Goal: Task Accomplishment & Management: Complete application form

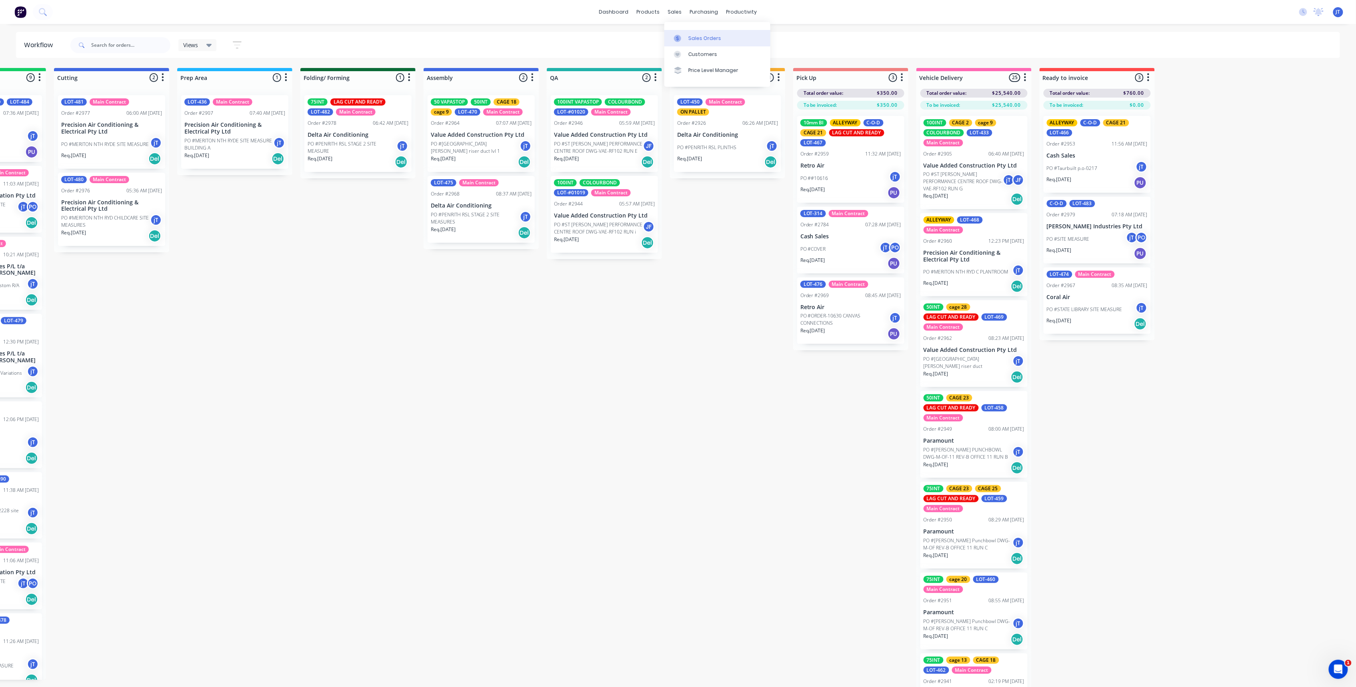
click at [690, 37] on div "Sales Orders" at bounding box center [704, 38] width 33 height 7
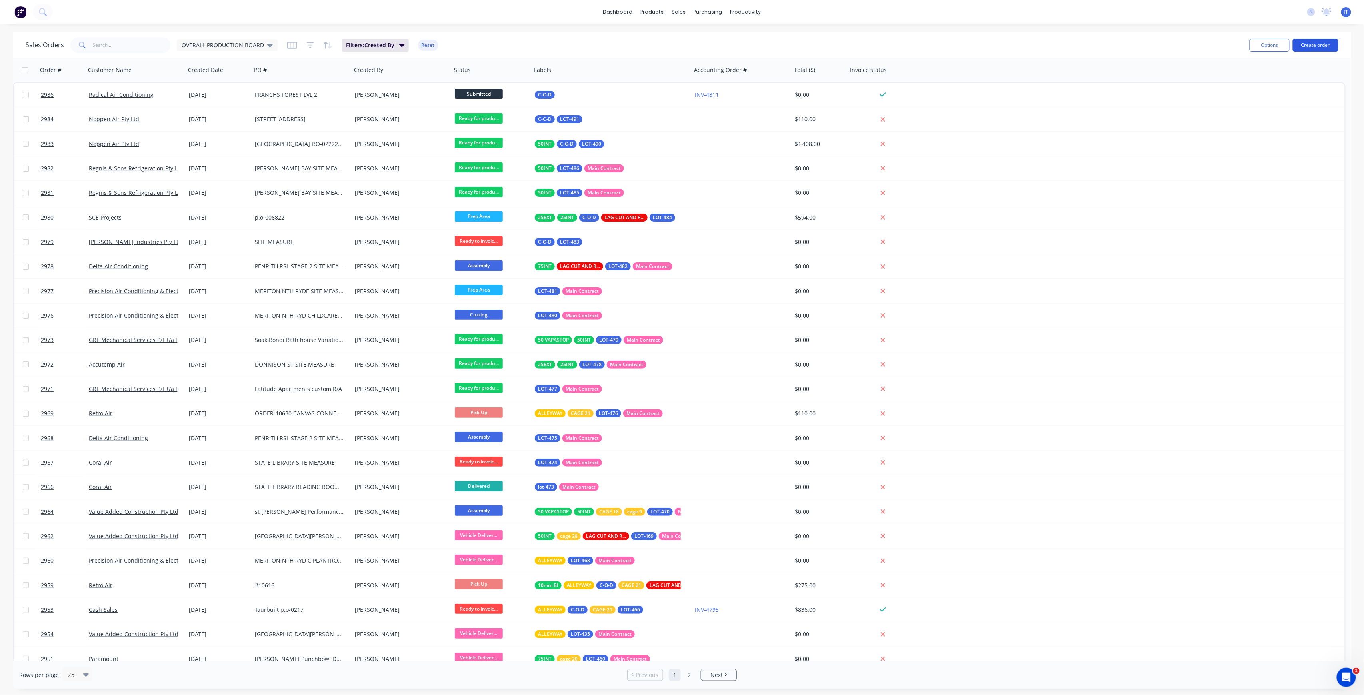
click at [1320, 46] on button "Create order" at bounding box center [1315, 45] width 46 height 13
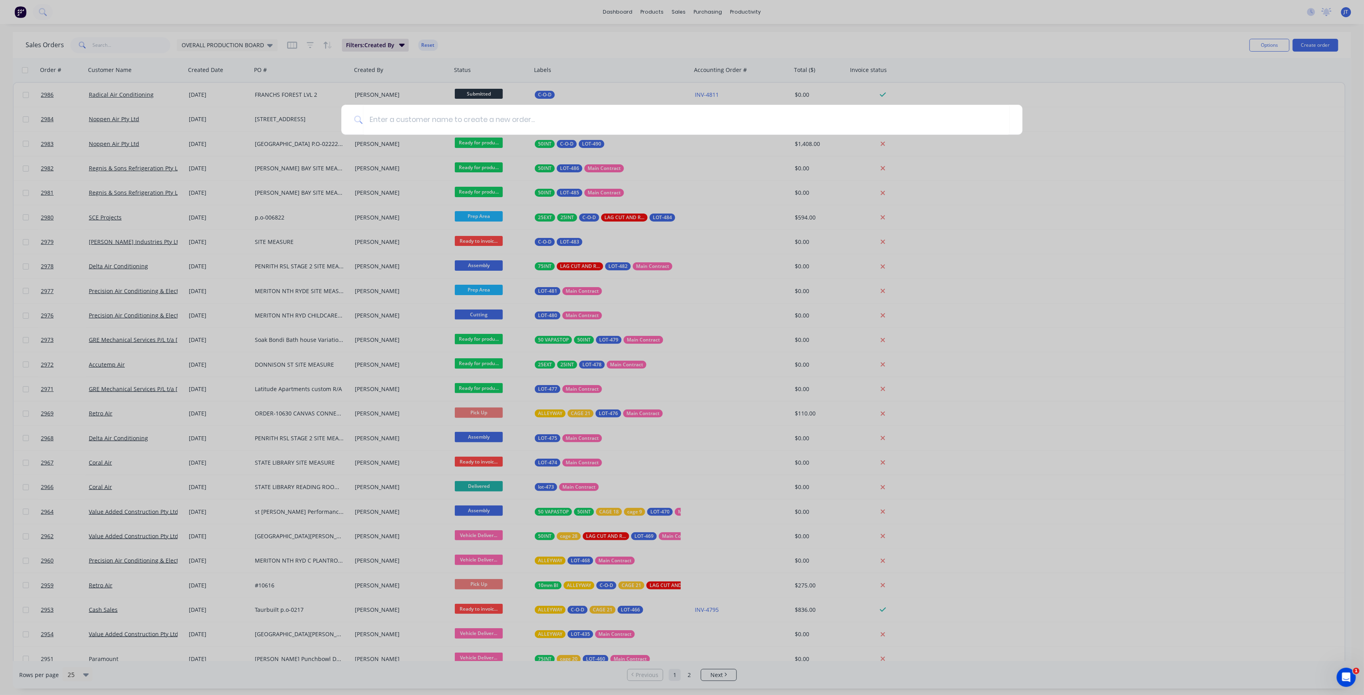
type input "I"
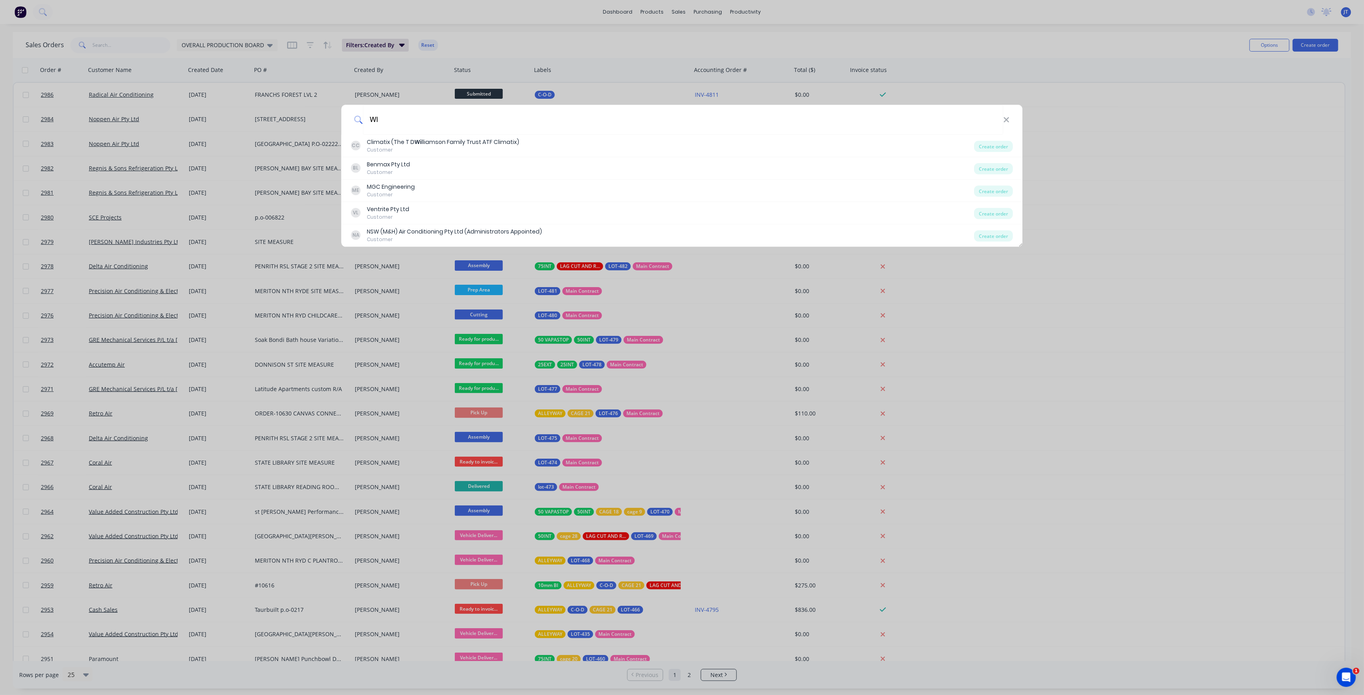
type input "W"
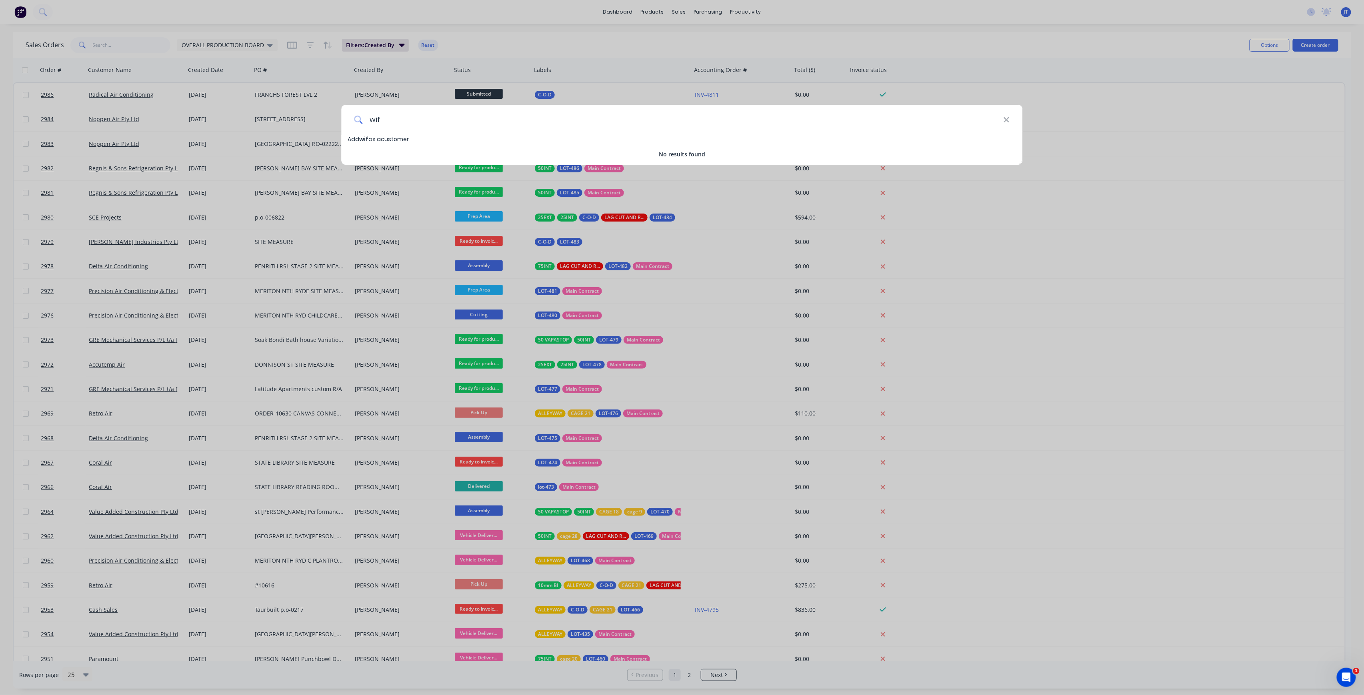
click at [1000, 119] on input "wif" at bounding box center [683, 120] width 640 height 30
type input "wif"
click at [1009, 119] on icon at bounding box center [1006, 120] width 6 height 9
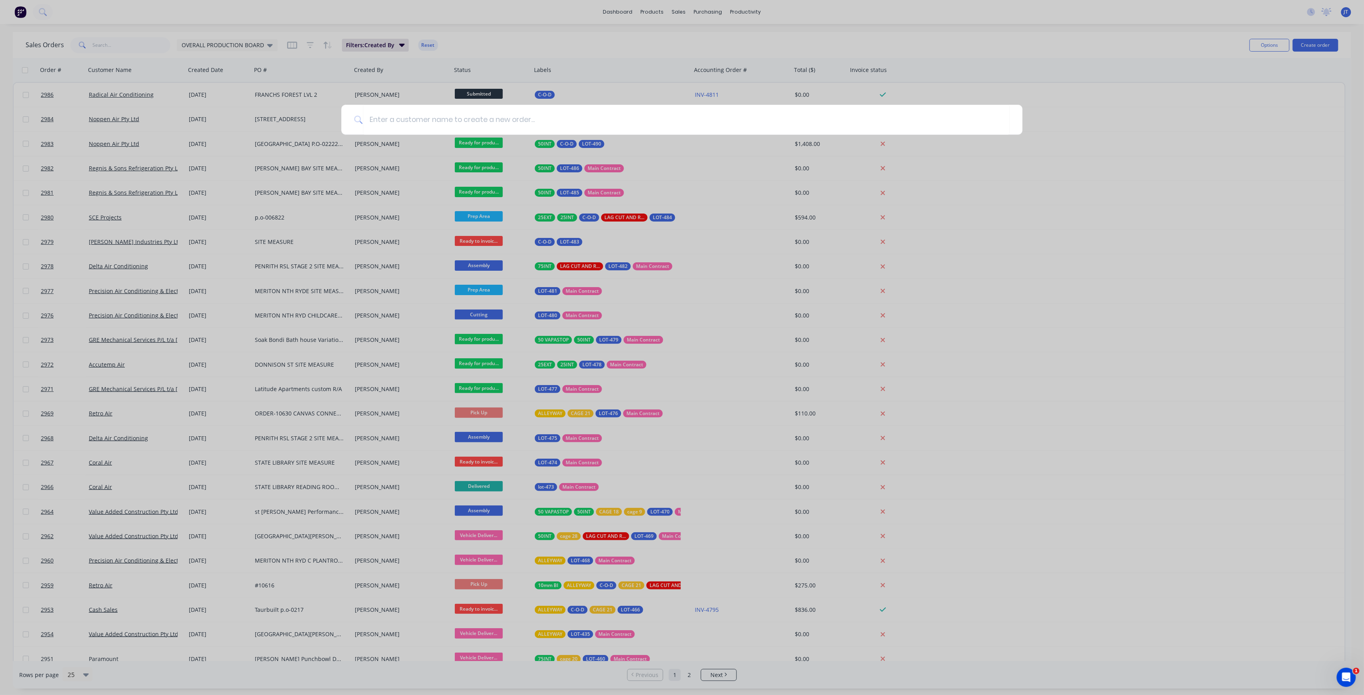
click at [198, 36] on div at bounding box center [682, 347] width 1364 height 695
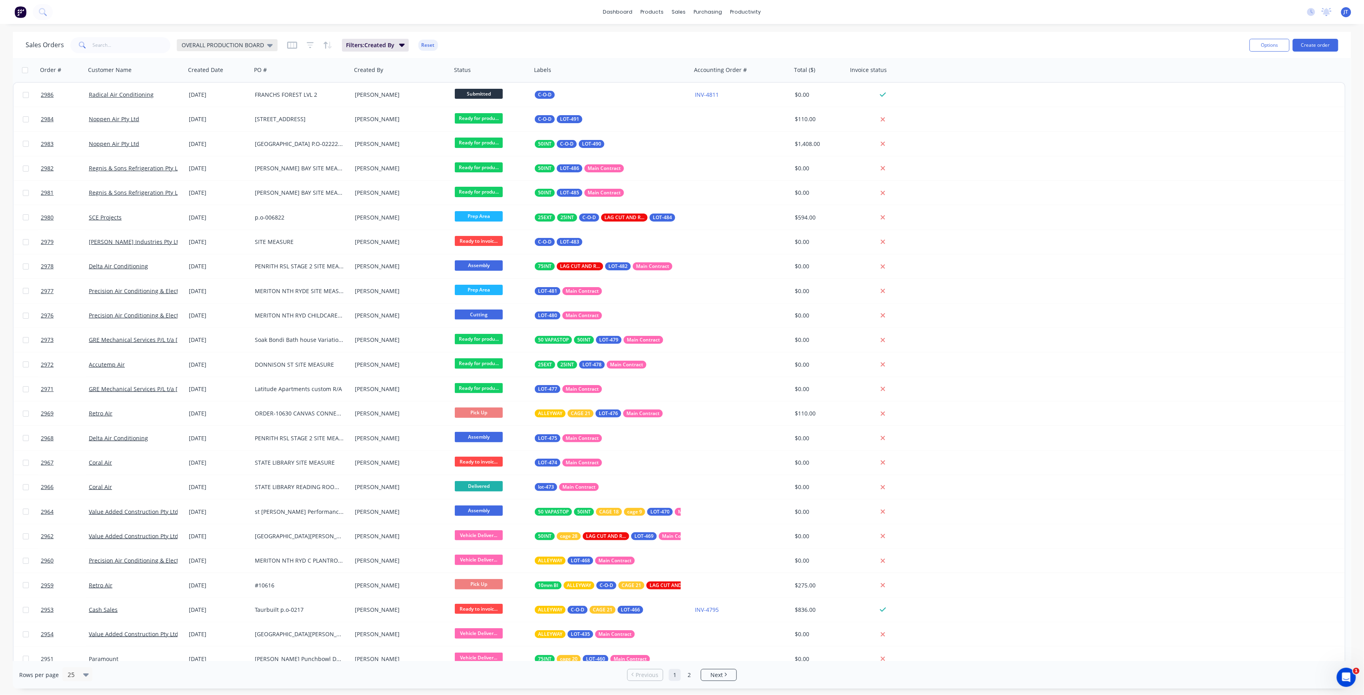
click at [207, 45] on span "OVERALL PRODUCTION BOARD" at bounding box center [223, 45] width 82 height 8
click at [194, 111] on button "None" at bounding box center [224, 112] width 91 height 9
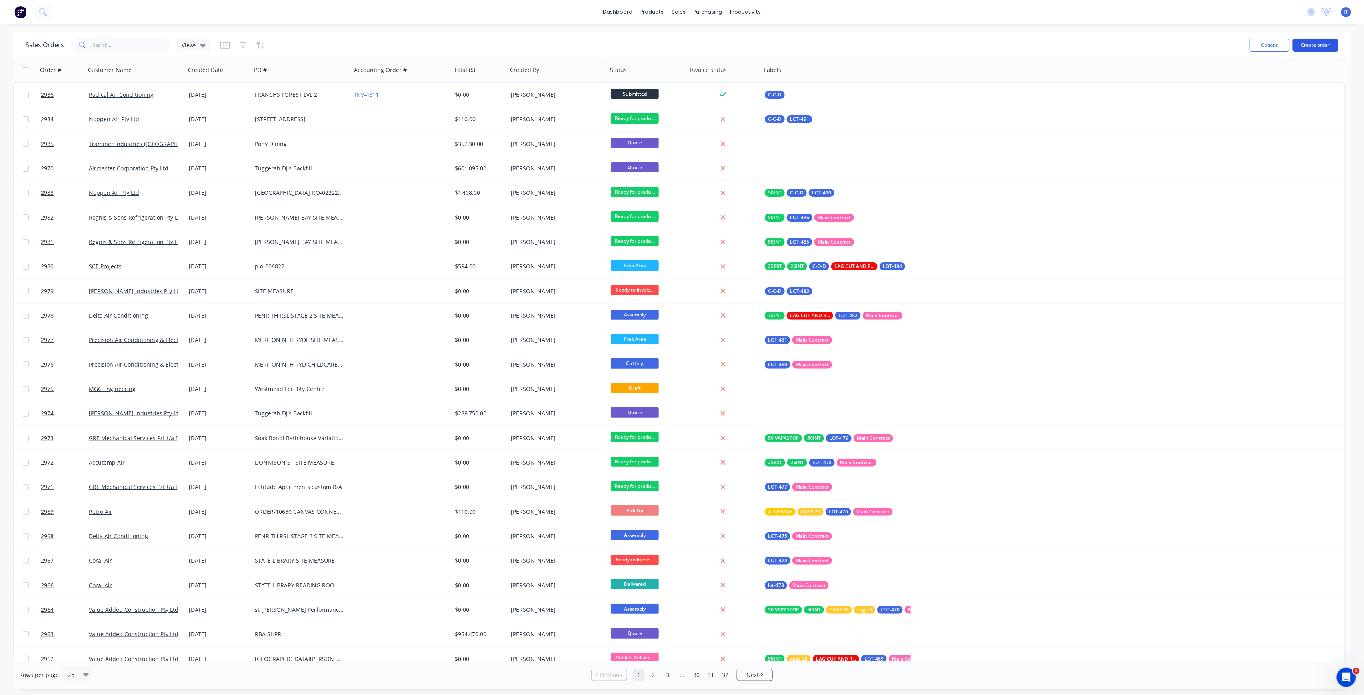
click at [1313, 49] on button "Create order" at bounding box center [1315, 45] width 46 height 13
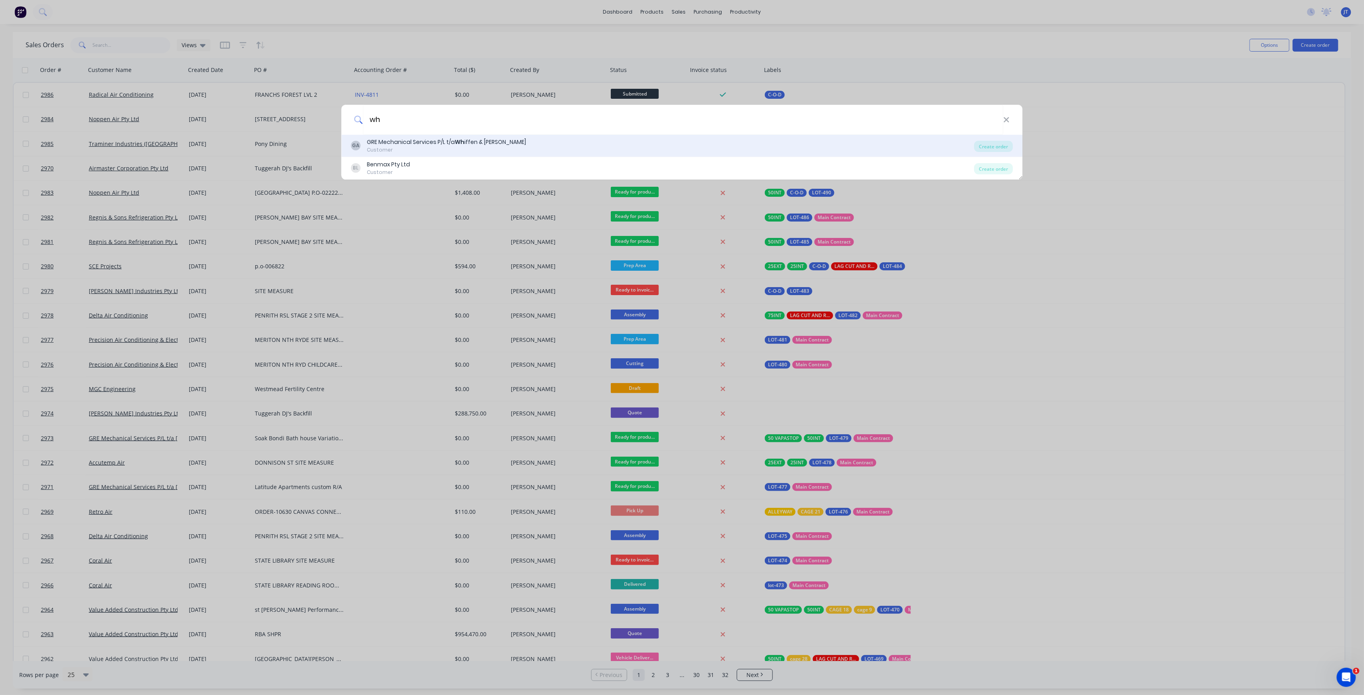
type input "wh"
click at [591, 142] on div "GA GRE Mechanical Services P/L t/a Wh iffen & [PERSON_NAME] Customer" at bounding box center [662, 146] width 623 height 16
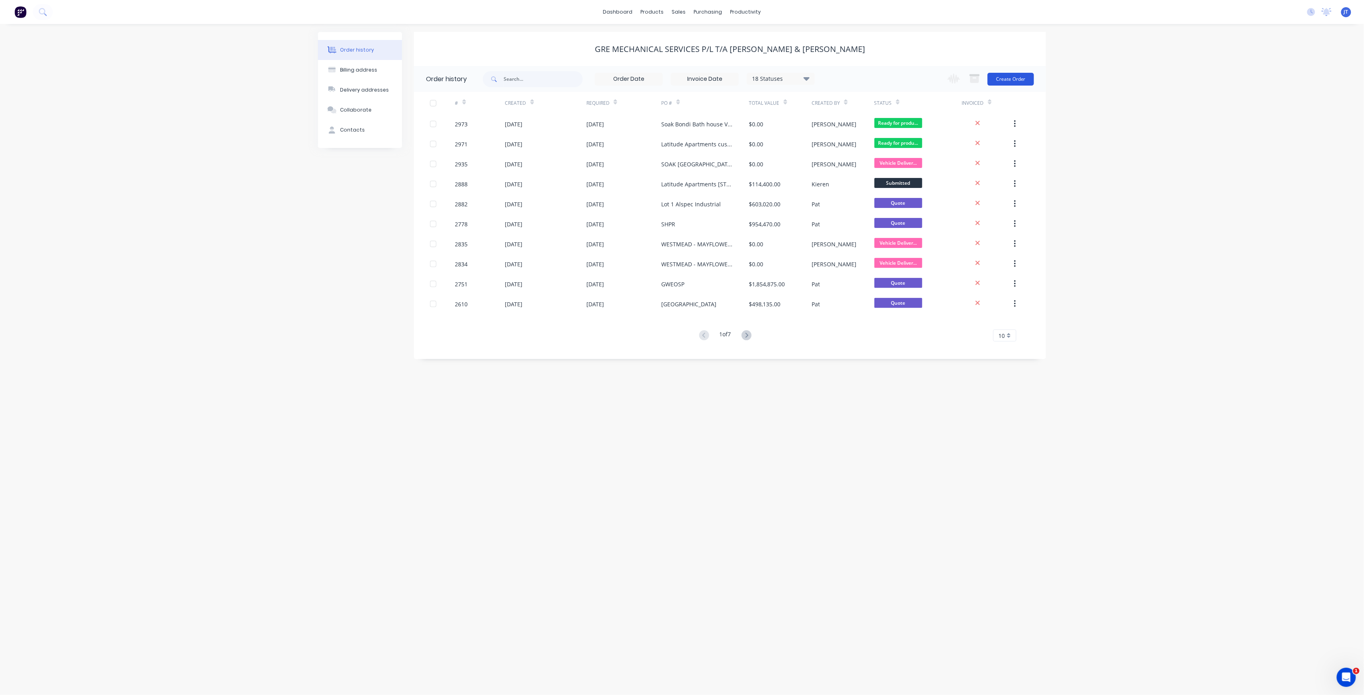
click at [1019, 82] on button "Create Order" at bounding box center [1010, 79] width 46 height 13
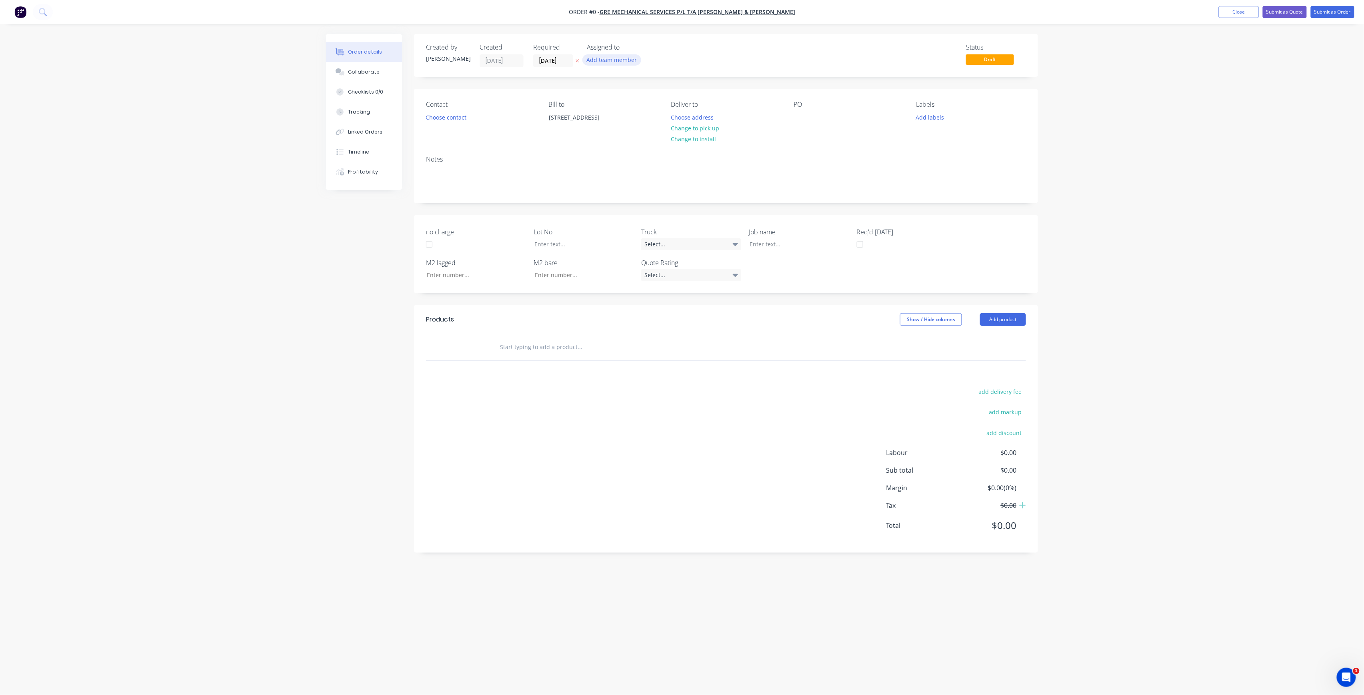
click at [604, 56] on button "Add team member" at bounding box center [611, 59] width 59 height 11
click at [621, 98] on button "[PERSON_NAME] (You)" at bounding box center [647, 104] width 120 height 16
click at [564, 59] on div "Order details Collaborate Checklists 0/0 Tracking Linked Orders Timeline Profit…" at bounding box center [682, 332] width 728 height 597
click at [562, 60] on input "[DATE]" at bounding box center [552, 61] width 39 height 12
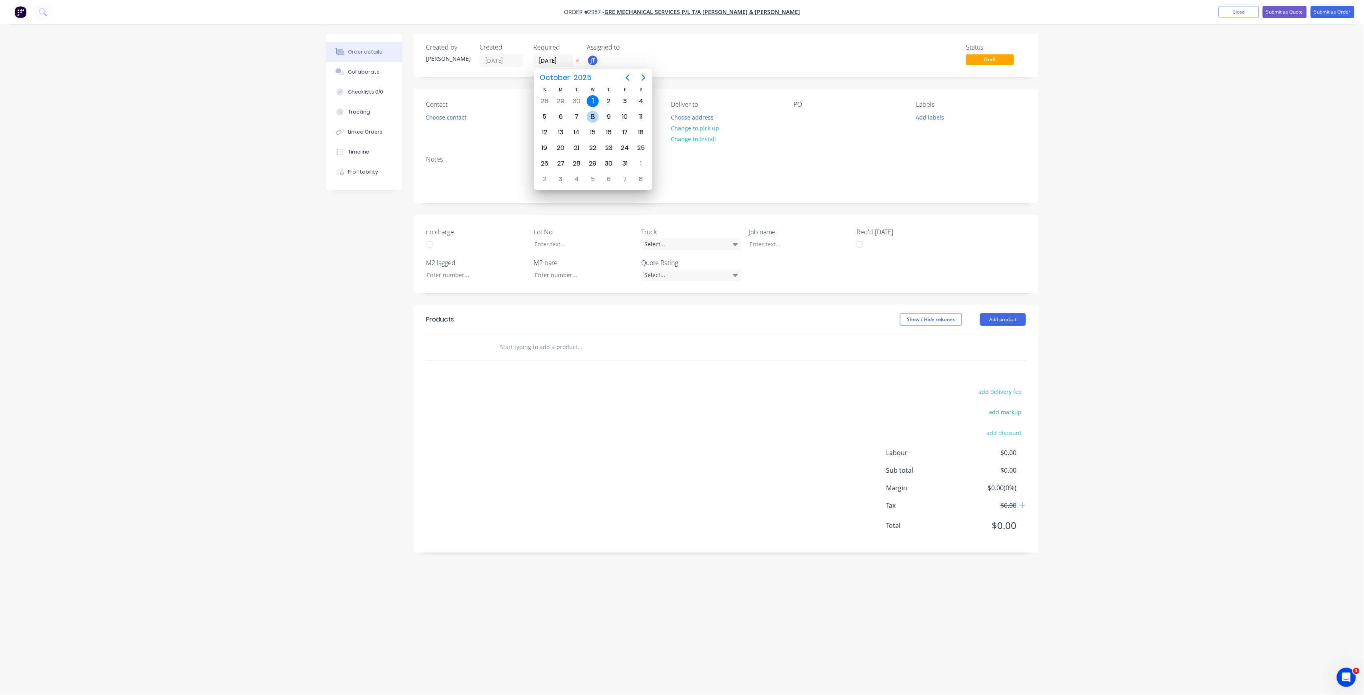
click at [589, 114] on div "8" at bounding box center [593, 117] width 12 height 12
type input "[DATE]"
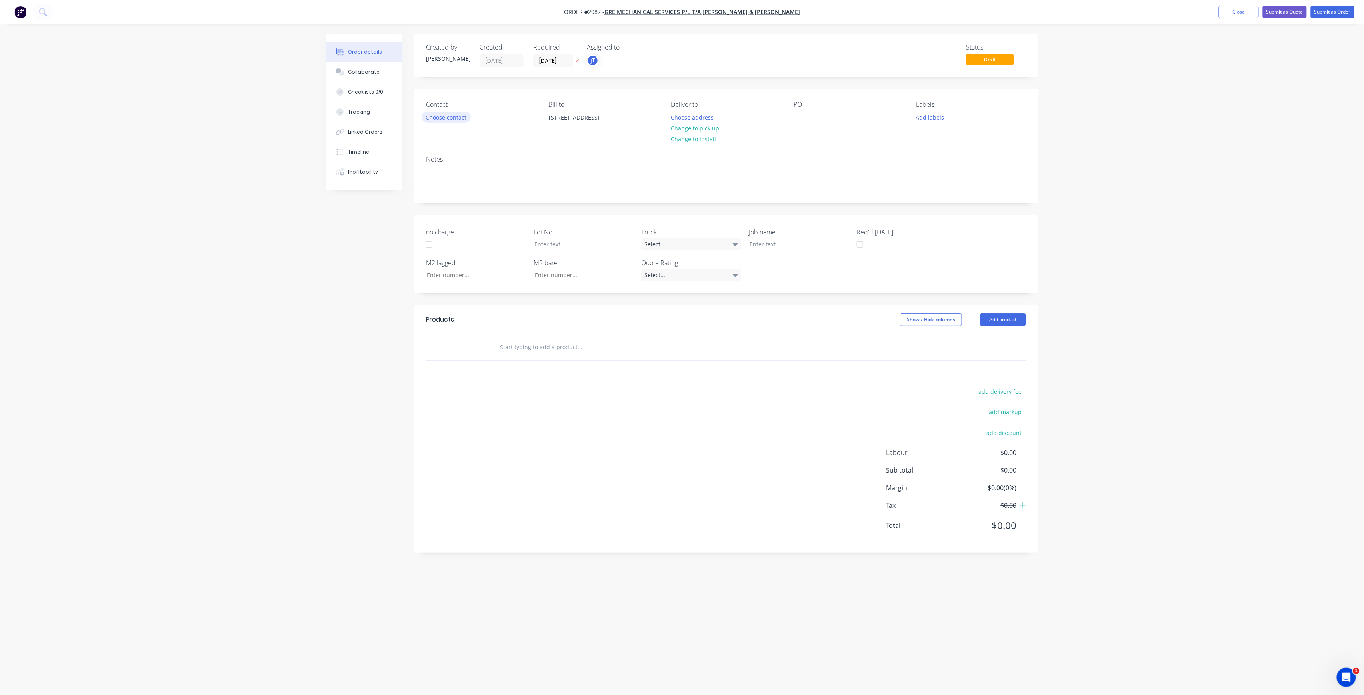
click at [462, 118] on button "Choose contact" at bounding box center [445, 117] width 49 height 11
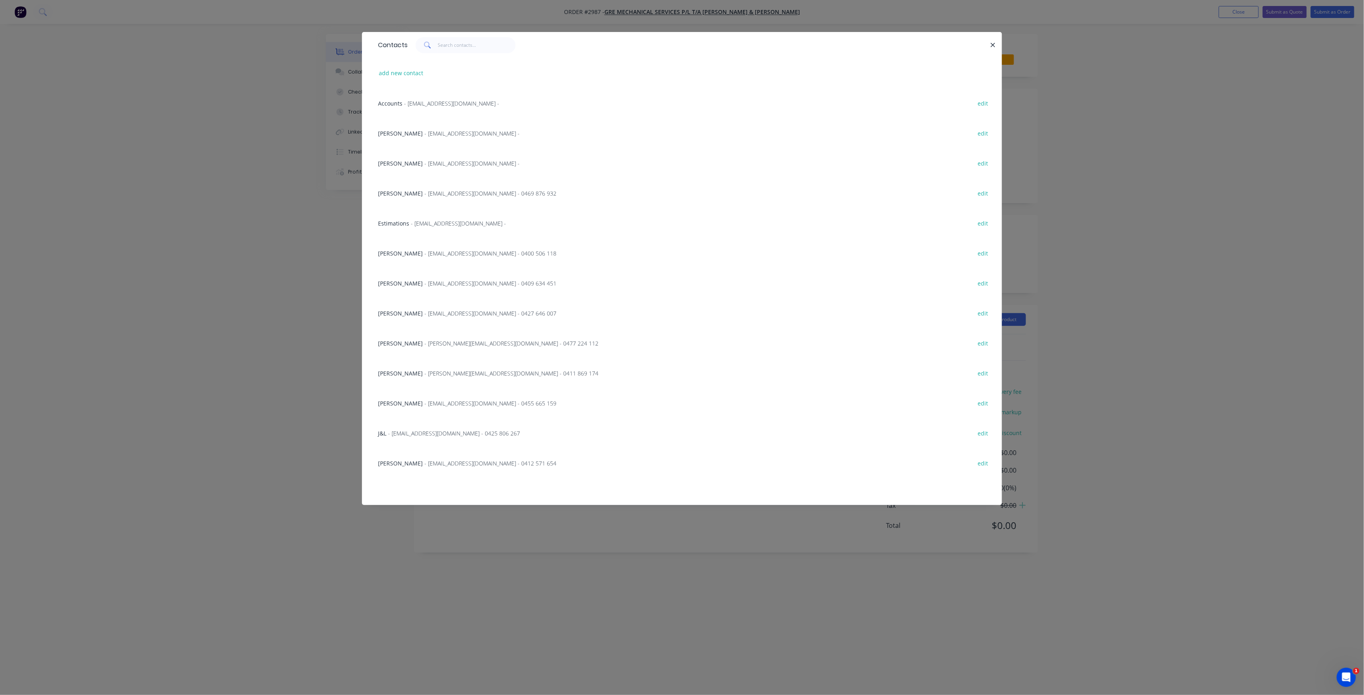
click at [436, 250] on span "- [EMAIL_ADDRESS][DOMAIN_NAME] - 0400 506 118" at bounding box center [490, 254] width 132 height 8
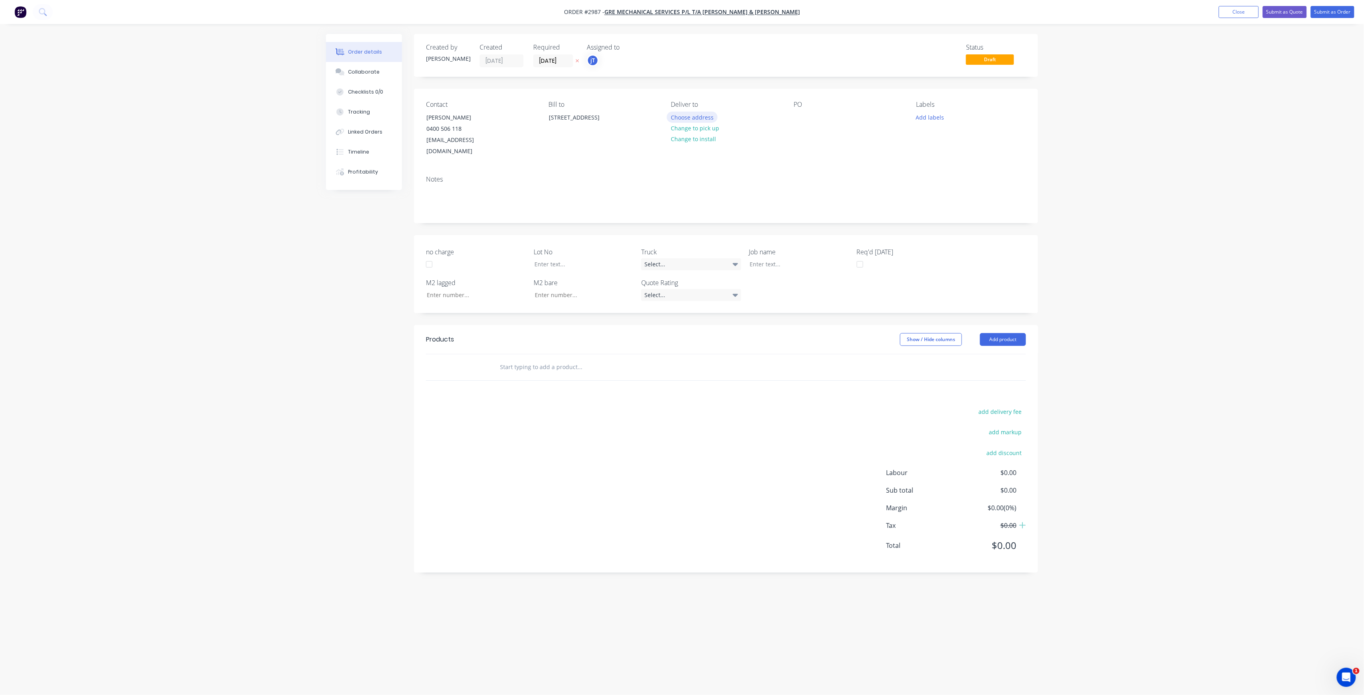
click at [707, 118] on button "Choose address" at bounding box center [692, 117] width 51 height 11
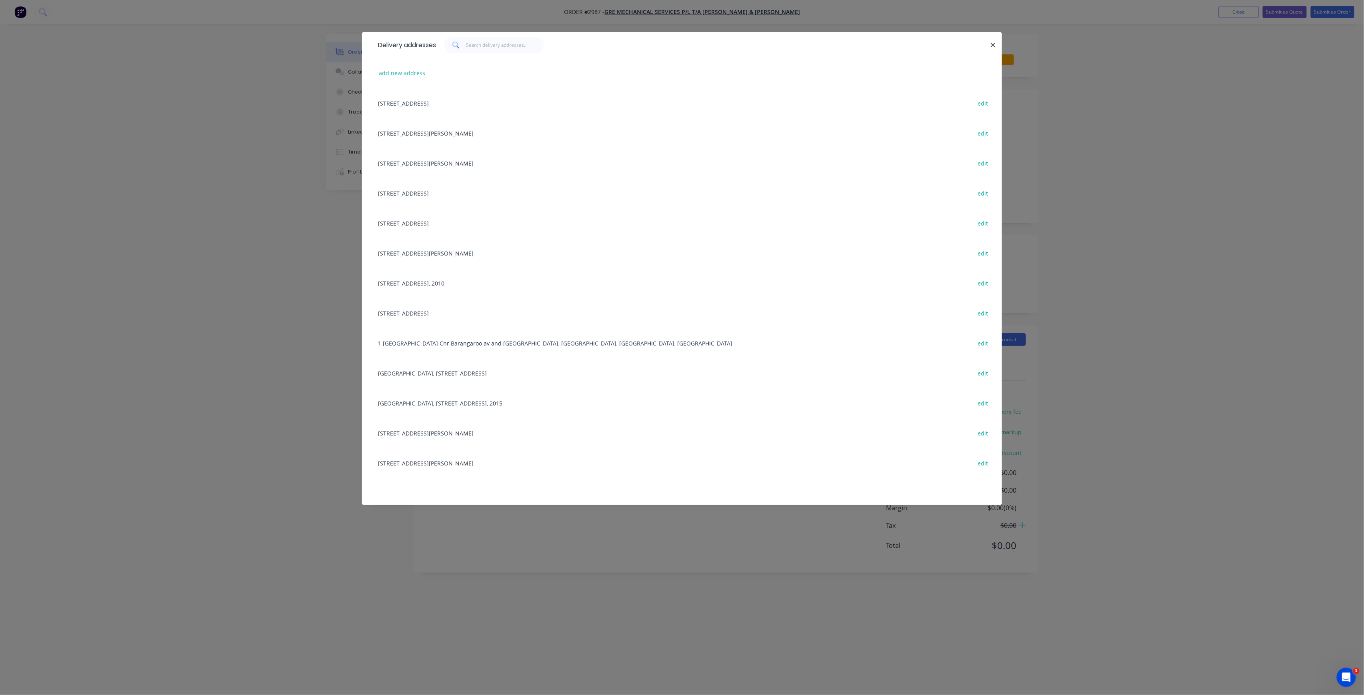
click at [1298, 202] on div "Delivery addresses add new address [STREET_ADDRESS] edit [STREET_ADDRESS][PERSO…" at bounding box center [682, 347] width 1364 height 695
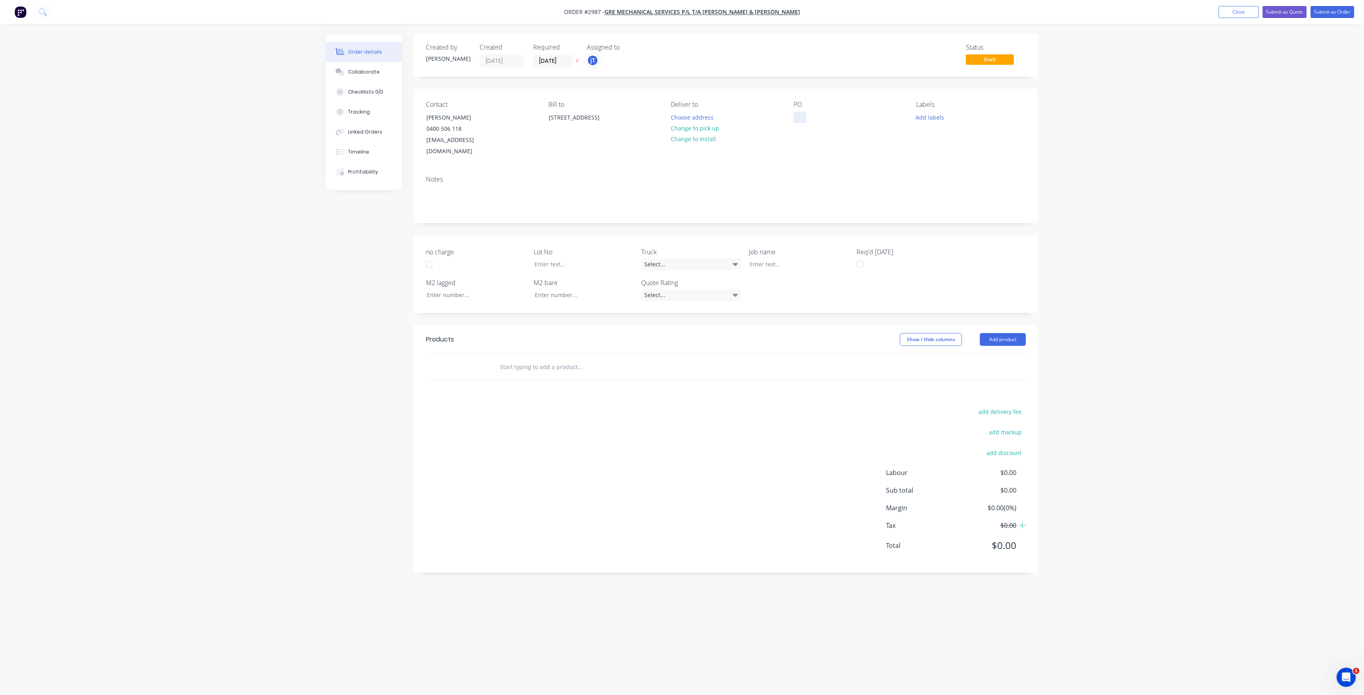
click at [797, 119] on div at bounding box center [799, 118] width 13 height 12
click at [857, 117] on div "Westmead Mayflower" at bounding box center [828, 118] width 70 height 12
click at [934, 122] on button "Add labels" at bounding box center [929, 117] width 37 height 11
click at [961, 142] on input "text" at bounding box center [983, 141] width 84 height 16
type input "l"
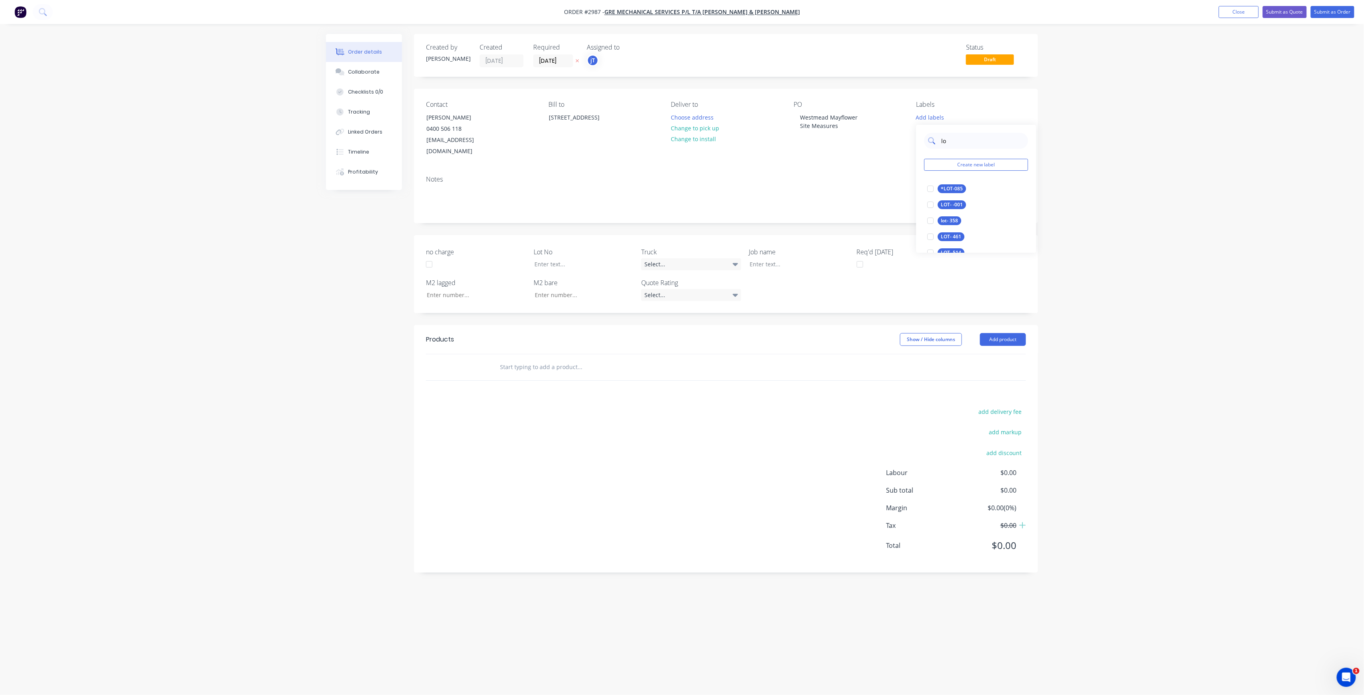
type input "l"
click at [959, 191] on div "LOT-493" at bounding box center [951, 188] width 26 height 9
drag, startPoint x: 967, startPoint y: 136, endPoint x: 940, endPoint y: 140, distance: 27.4
click at [941, 140] on input "LOT-493" at bounding box center [983, 137] width 84 height 16
type input "MAIN"
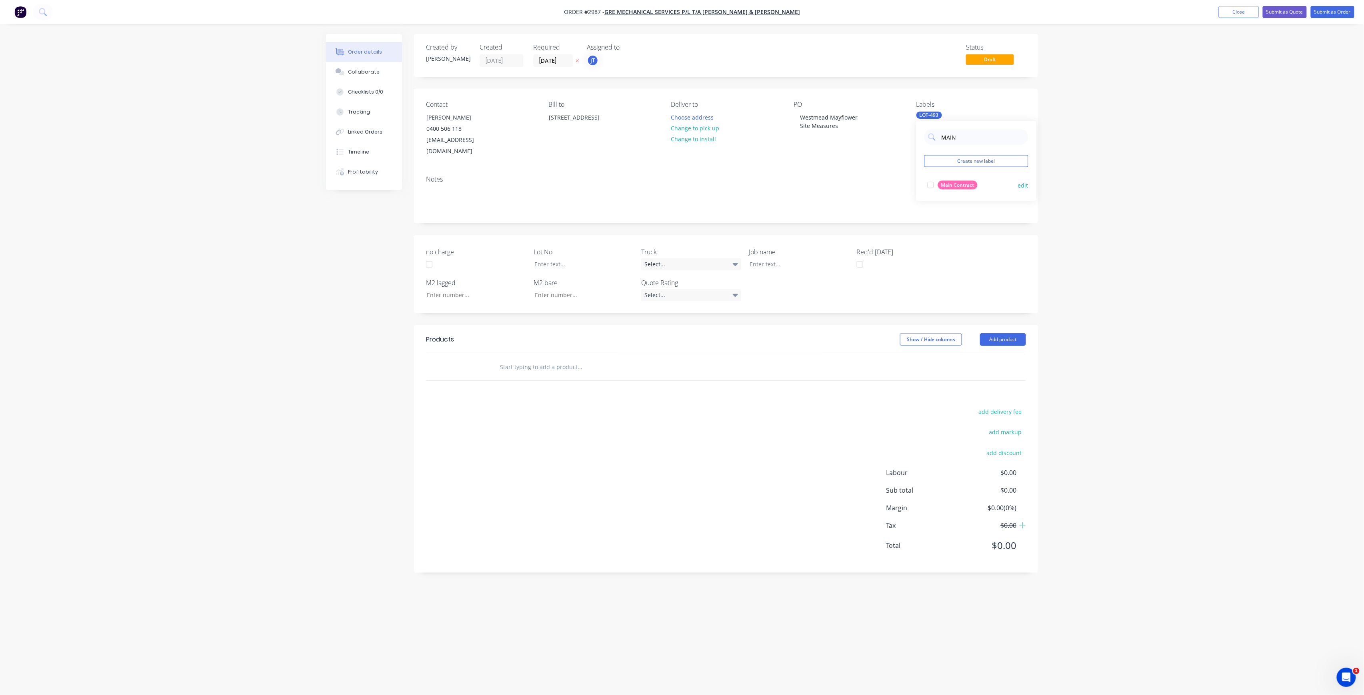
click at [965, 186] on div "Main Contract" at bounding box center [958, 185] width 40 height 9
drag, startPoint x: 945, startPoint y: 146, endPoint x: 941, endPoint y: 150, distance: 5.8
click at [941, 150] on div "MAIN Create new label Main Contract edit" at bounding box center [976, 161] width 120 height 80
click at [511, 359] on input "text" at bounding box center [579, 367] width 160 height 16
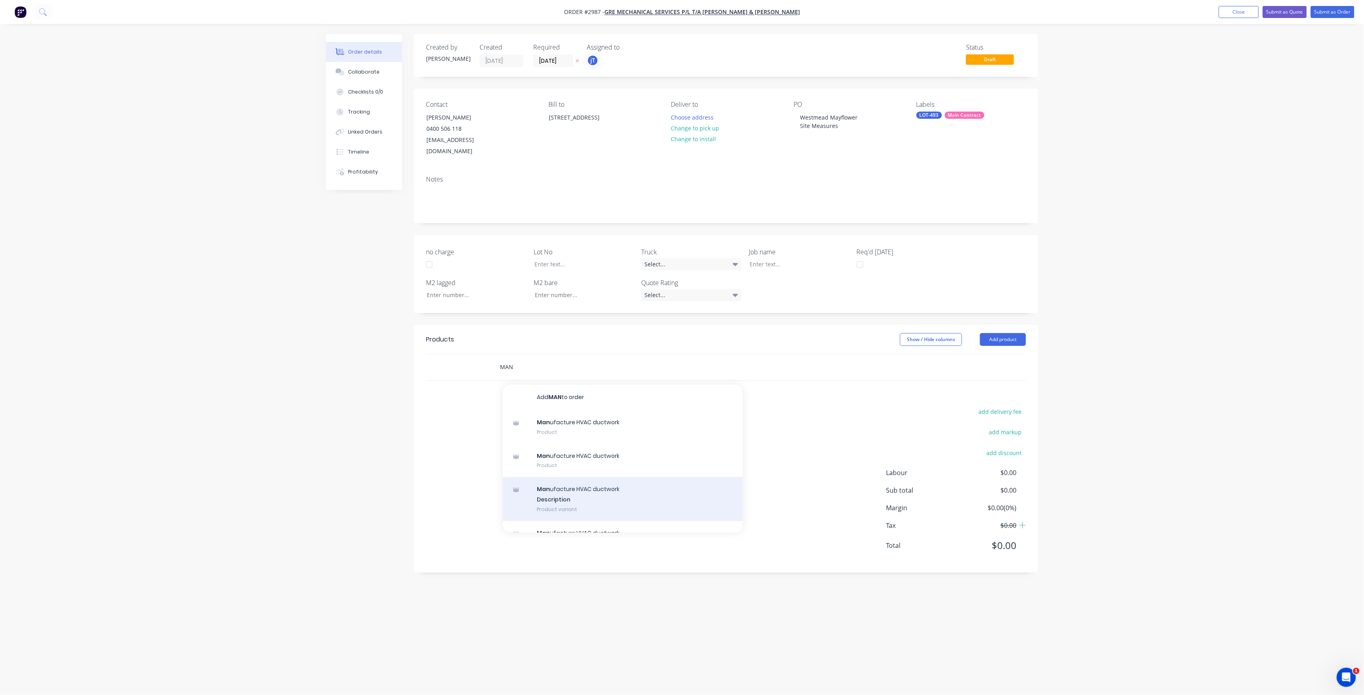
type input "MAN"
click at [616, 486] on div "Man ufacture HVAC ductwork Description Product variant" at bounding box center [623, 499] width 240 height 44
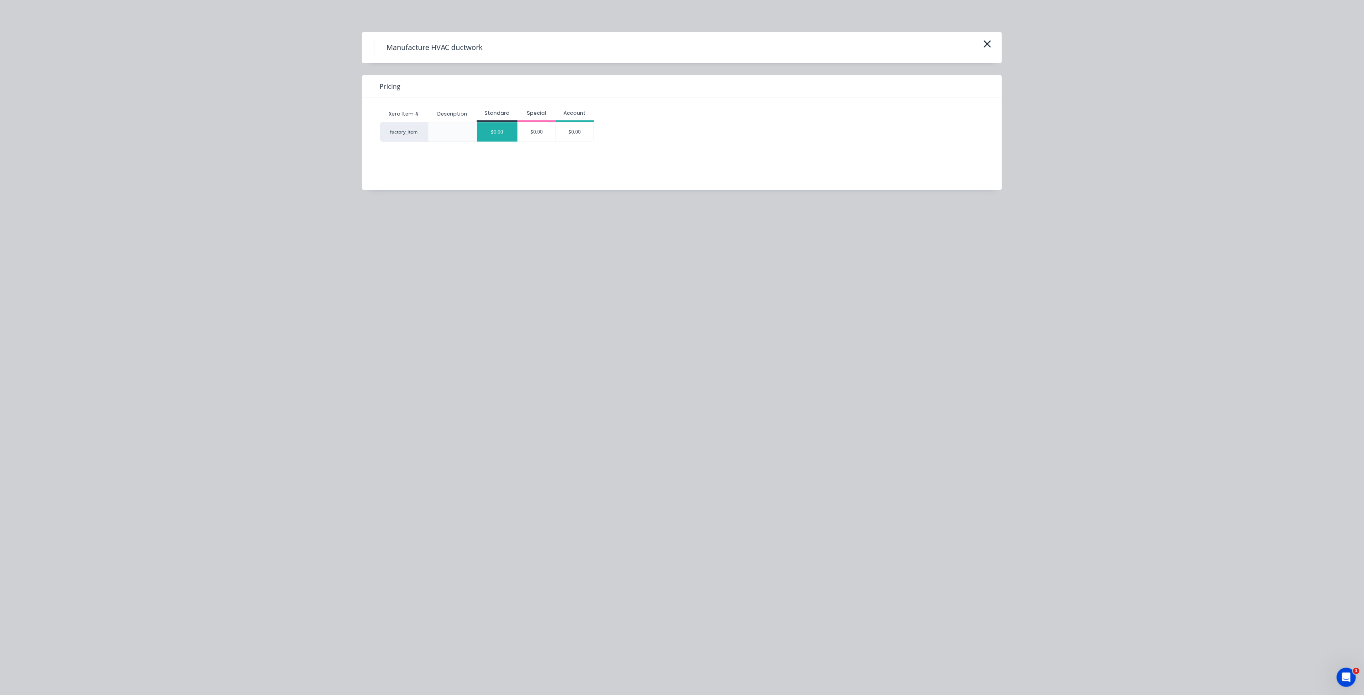
click at [508, 129] on div "$0.00" at bounding box center [497, 131] width 40 height 19
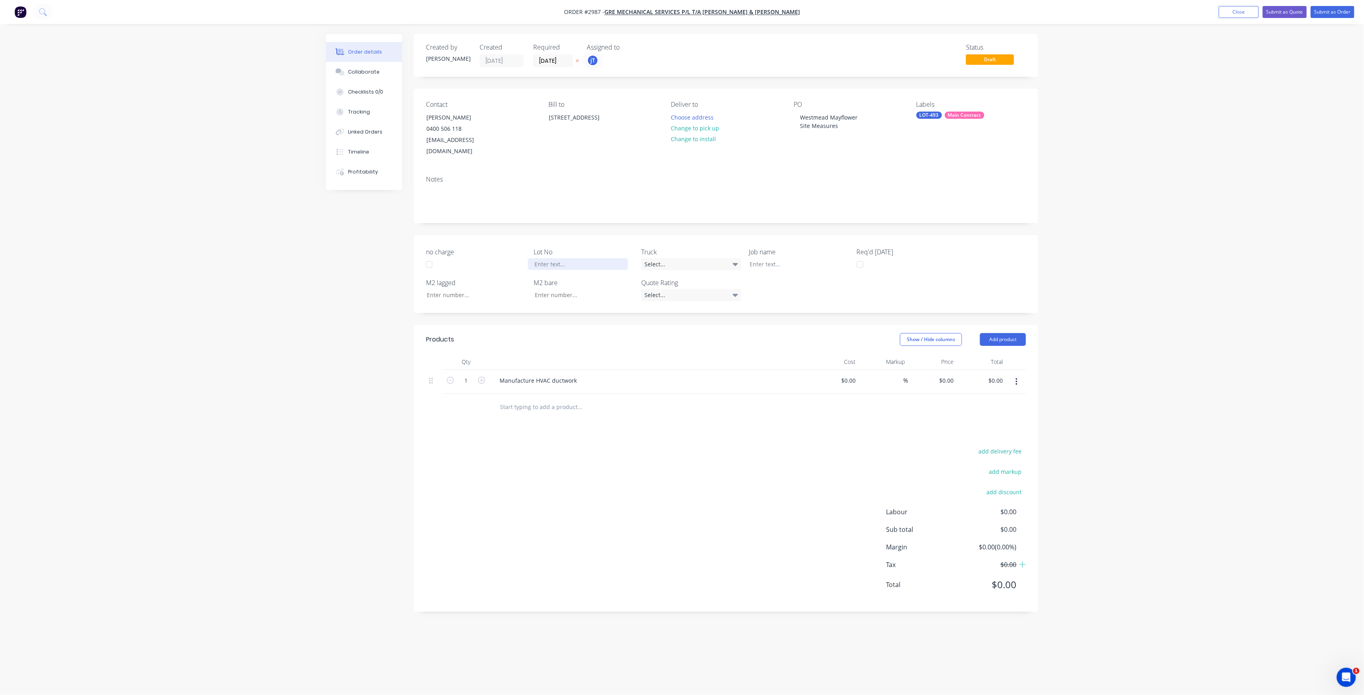
click at [597, 258] on div at bounding box center [578, 264] width 100 height 12
click at [792, 258] on div at bounding box center [793, 264] width 100 height 12
click at [1331, 12] on button "Submit as Order" at bounding box center [1332, 12] width 44 height 12
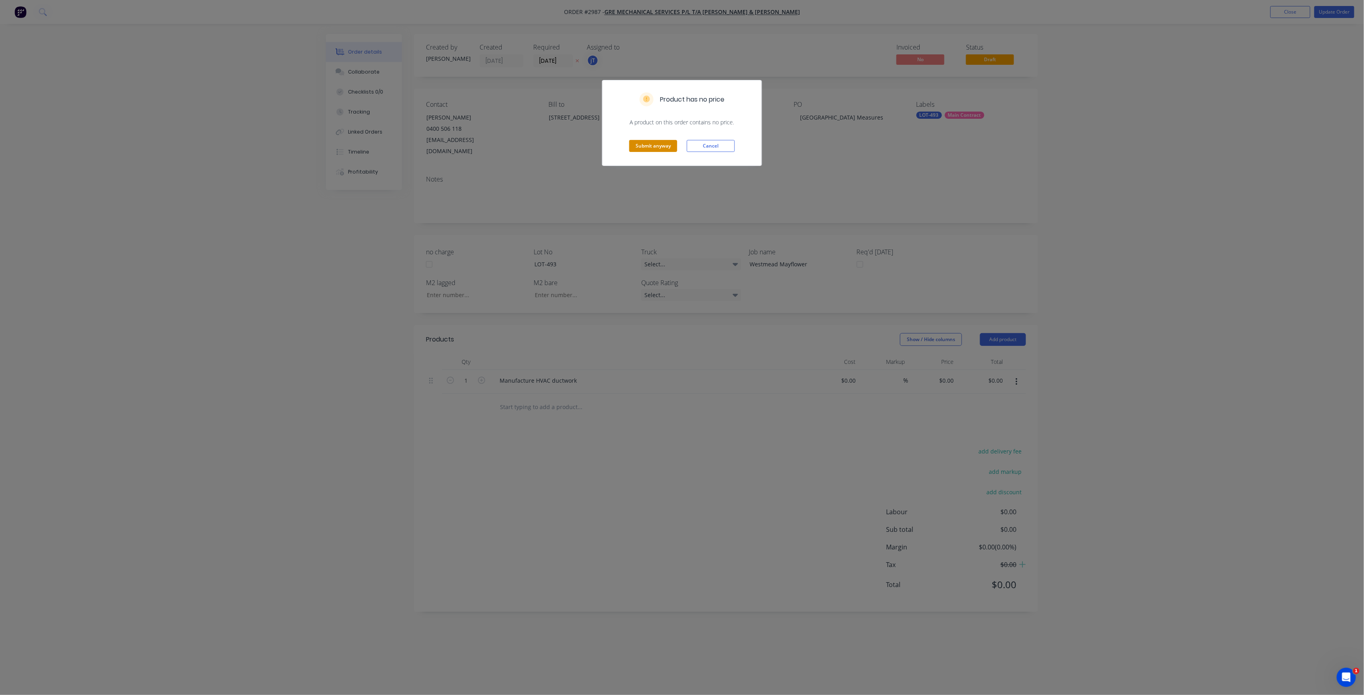
click at [660, 142] on button "Submit anyway" at bounding box center [653, 146] width 48 height 12
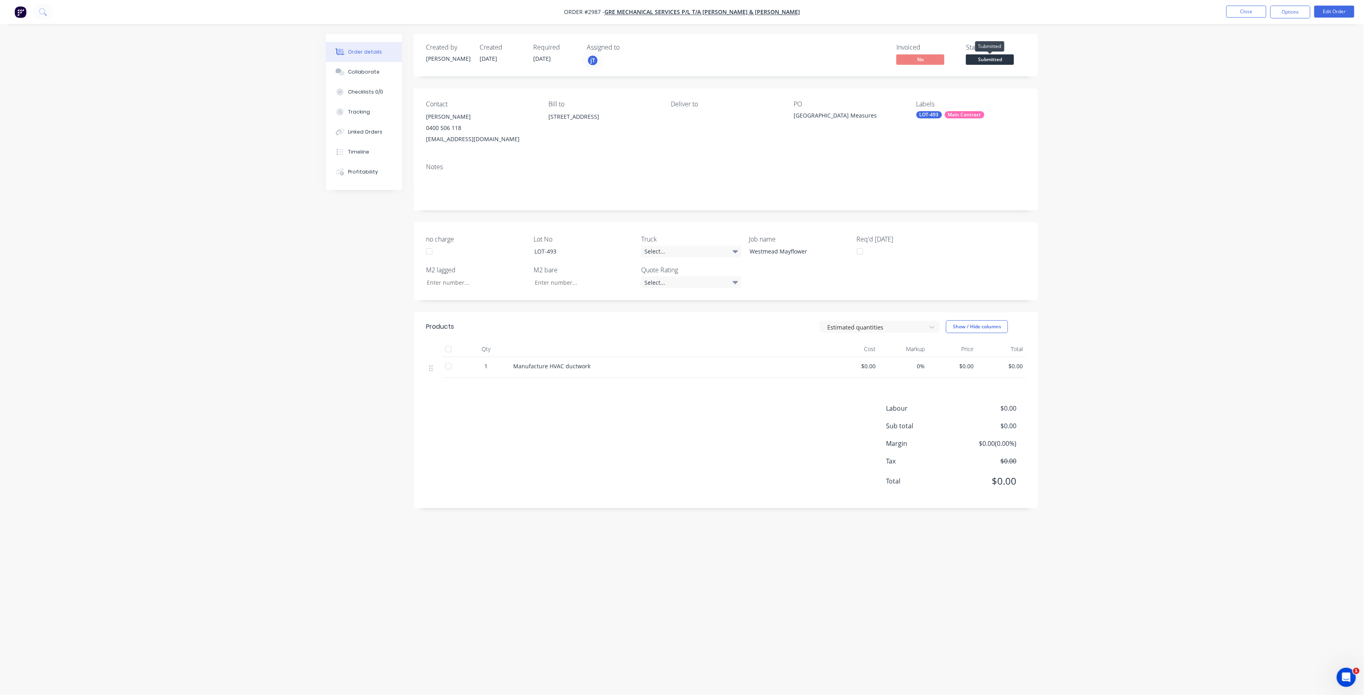
click at [998, 58] on span "Submitted" at bounding box center [990, 59] width 48 height 10
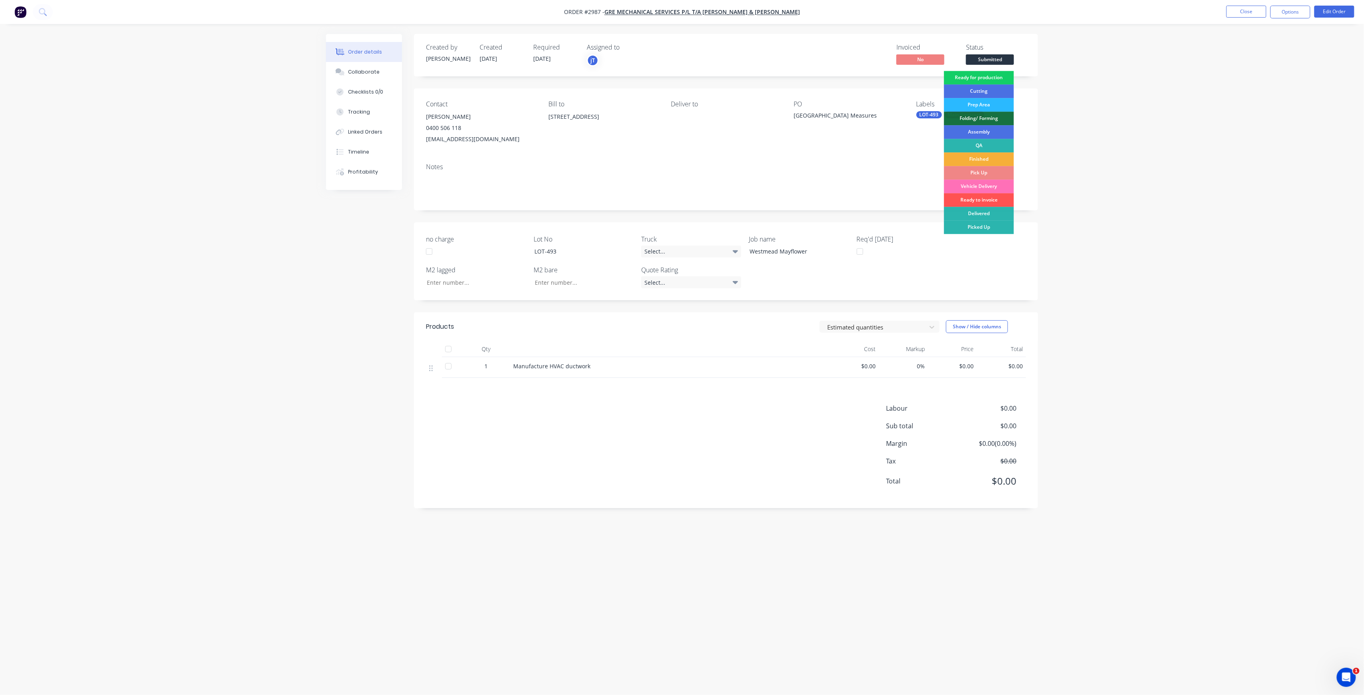
click at [985, 78] on div "Ready for production" at bounding box center [979, 78] width 70 height 14
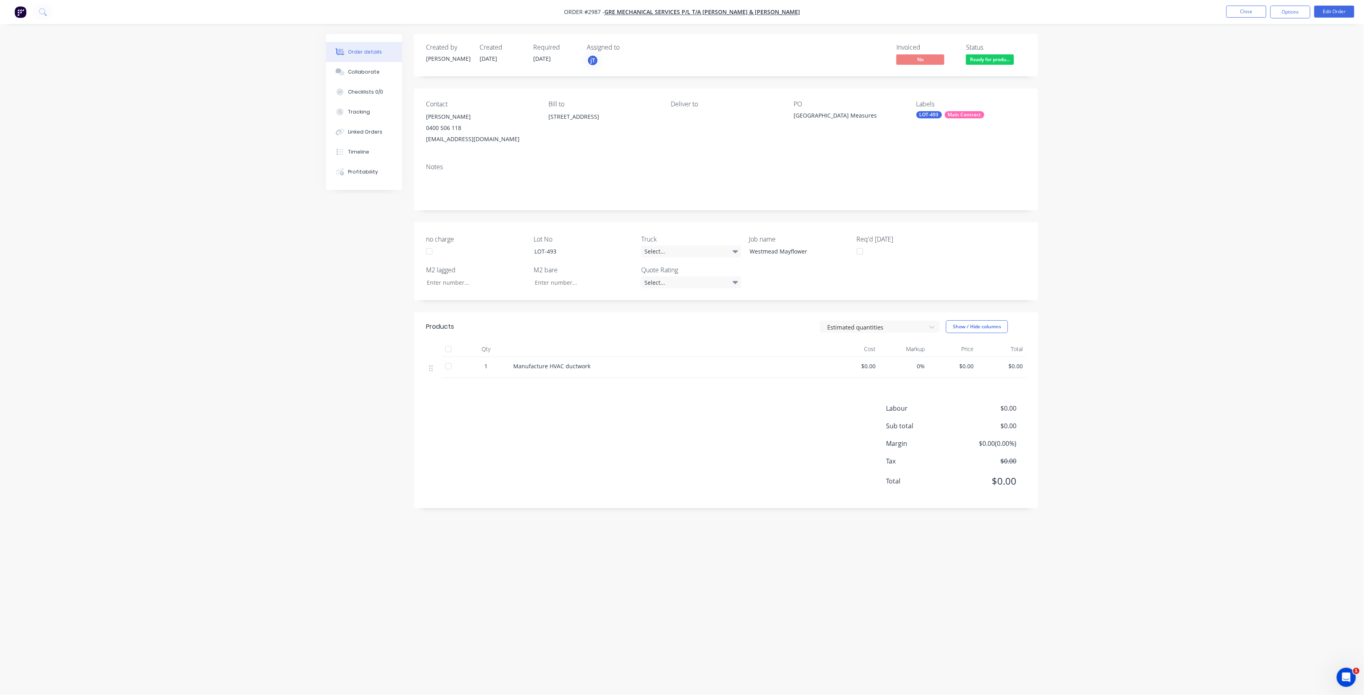
drag, startPoint x: 1234, startPoint y: 18, endPoint x: 1240, endPoint y: 14, distance: 7.3
click at [1234, 18] on li "Close" at bounding box center [1246, 12] width 40 height 13
click at [1241, 13] on button "Close" at bounding box center [1246, 12] width 40 height 12
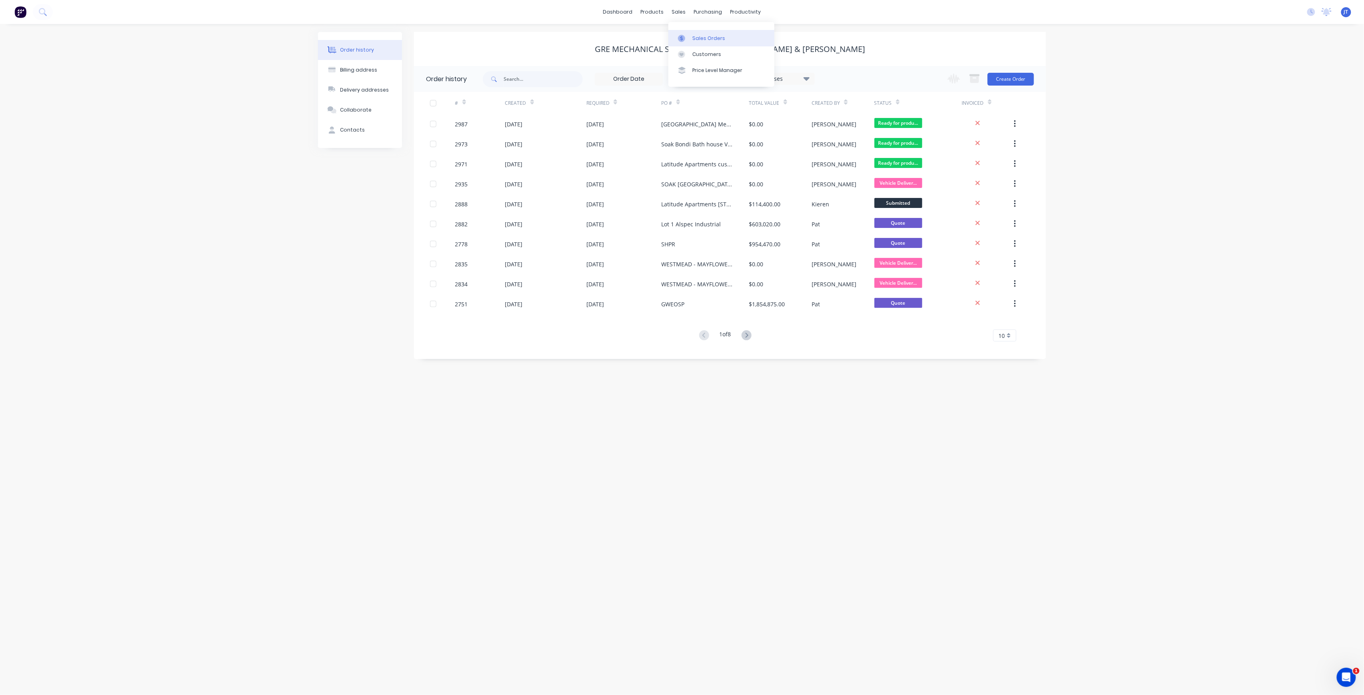
click at [693, 31] on link "Sales Orders" at bounding box center [721, 38] width 106 height 16
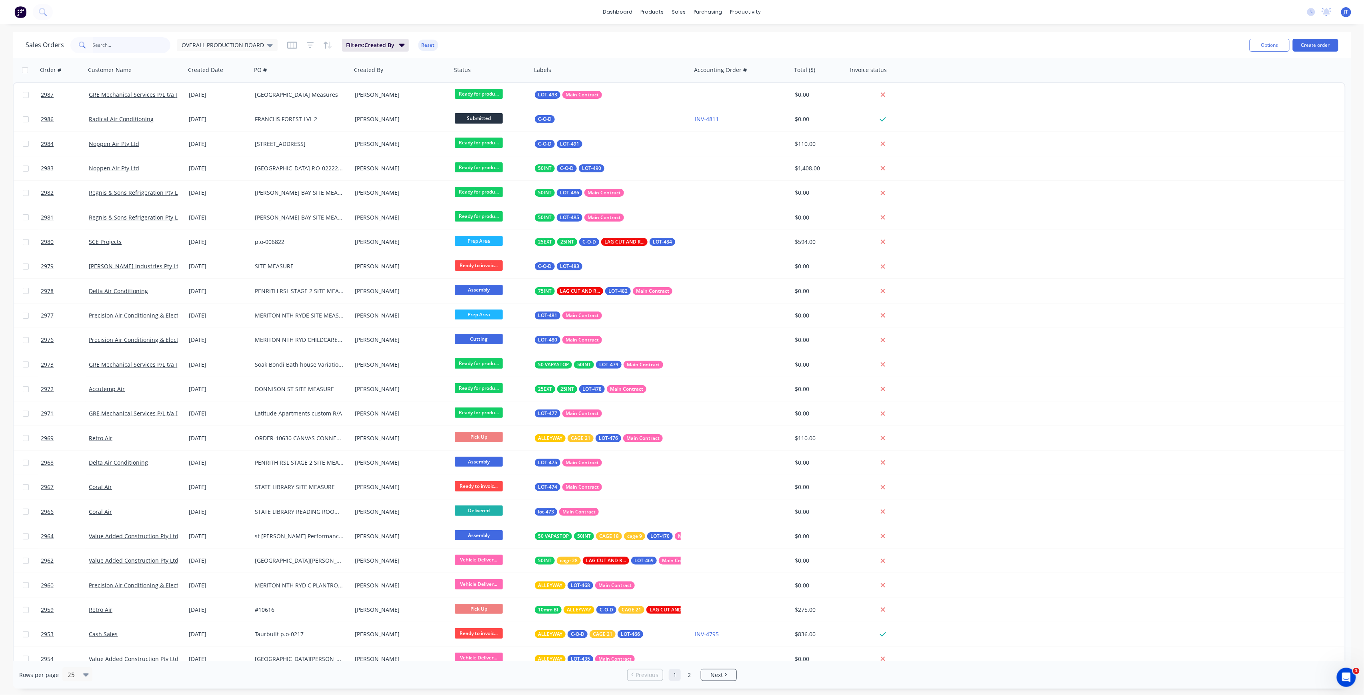
click at [114, 40] on input "text" at bounding box center [132, 45] width 78 height 16
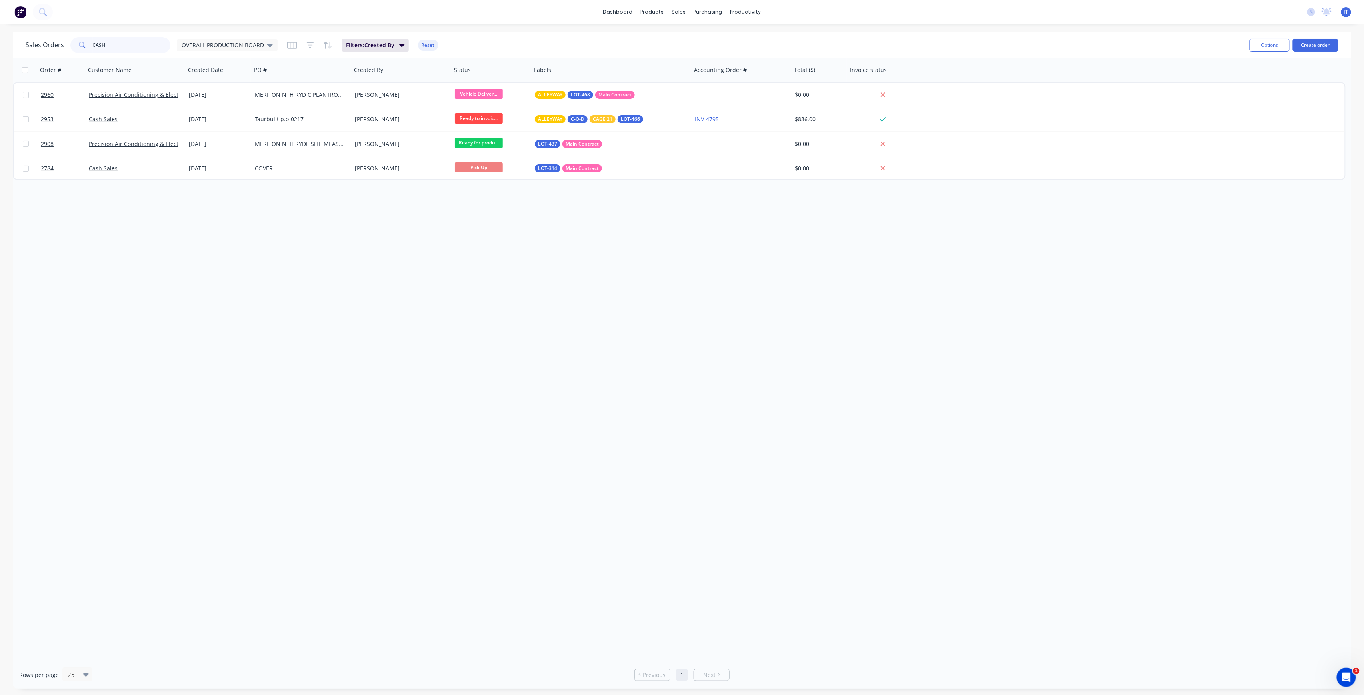
drag, startPoint x: 98, startPoint y: 48, endPoint x: 87, endPoint y: 52, distance: 12.1
click at [87, 52] on div "CASH" at bounding box center [120, 45] width 100 height 16
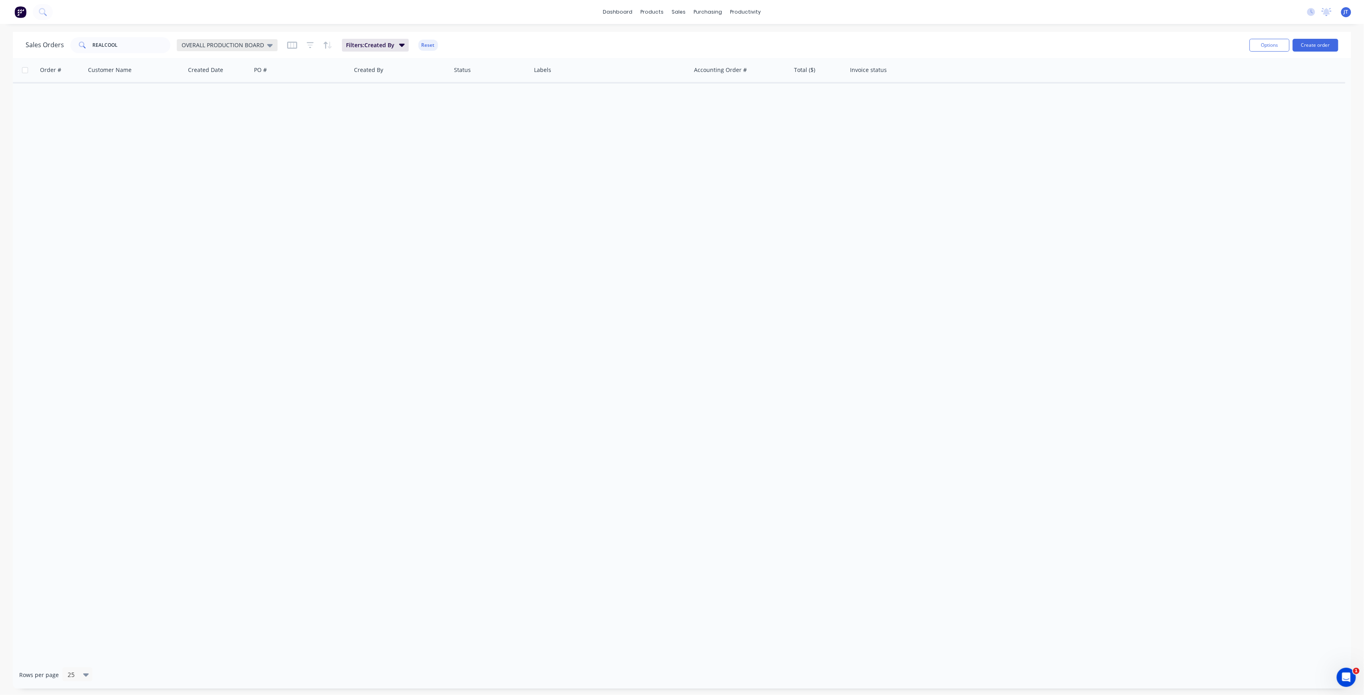
click at [191, 41] on span "OVERALL PRODUCTION BOARD" at bounding box center [223, 45] width 82 height 8
click at [190, 115] on button "None" at bounding box center [224, 112] width 91 height 9
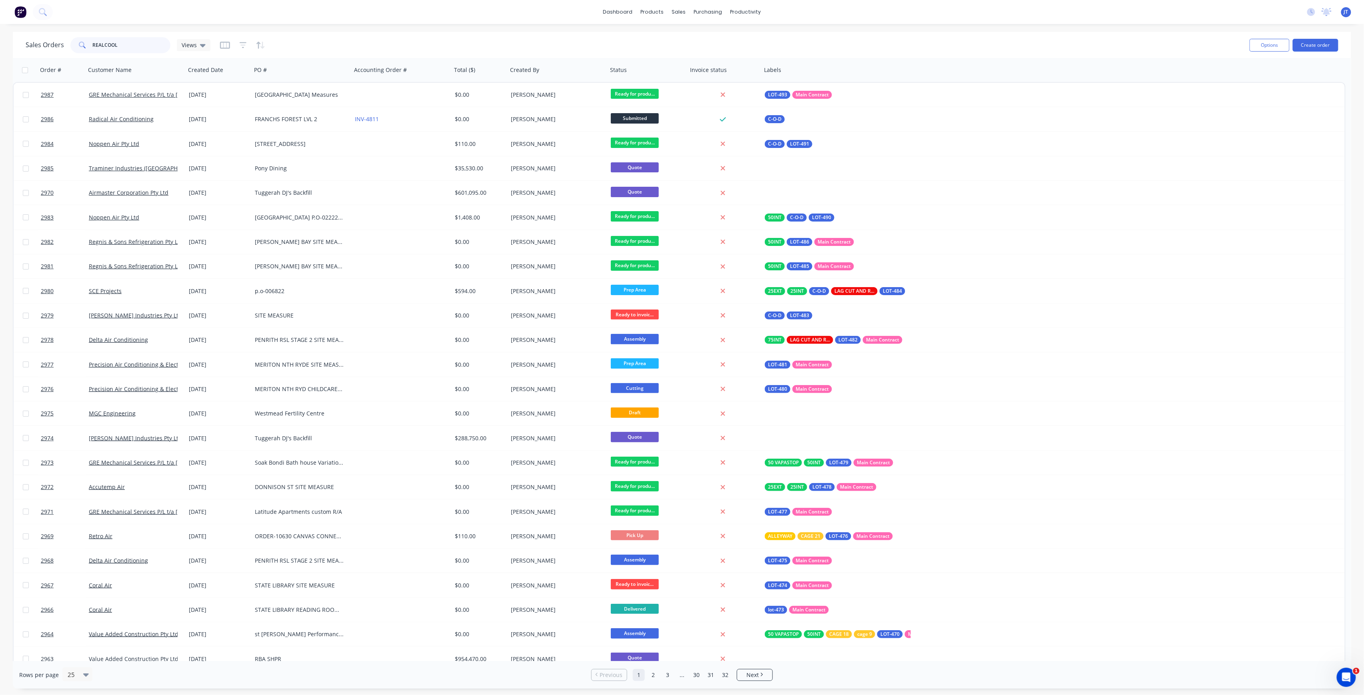
drag, startPoint x: 119, startPoint y: 44, endPoint x: 82, endPoint y: 47, distance: 36.6
click at [82, 47] on div "REALCOOL" at bounding box center [120, 45] width 100 height 16
click at [130, 43] on input "REALCOOL" at bounding box center [132, 45] width 78 height 16
type input "REALCOOL"
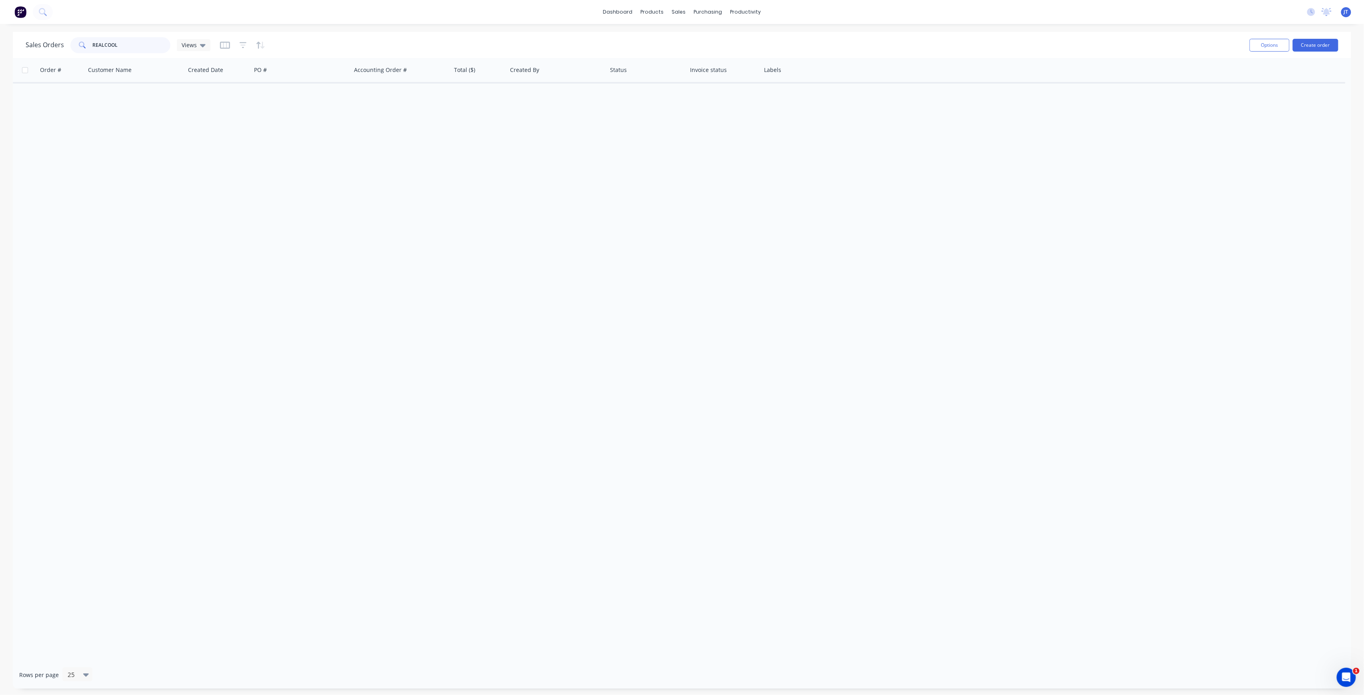
drag, startPoint x: 128, startPoint y: 43, endPoint x: 90, endPoint y: 50, distance: 39.3
click at [90, 50] on div "REALCOOL" at bounding box center [120, 45] width 100 height 16
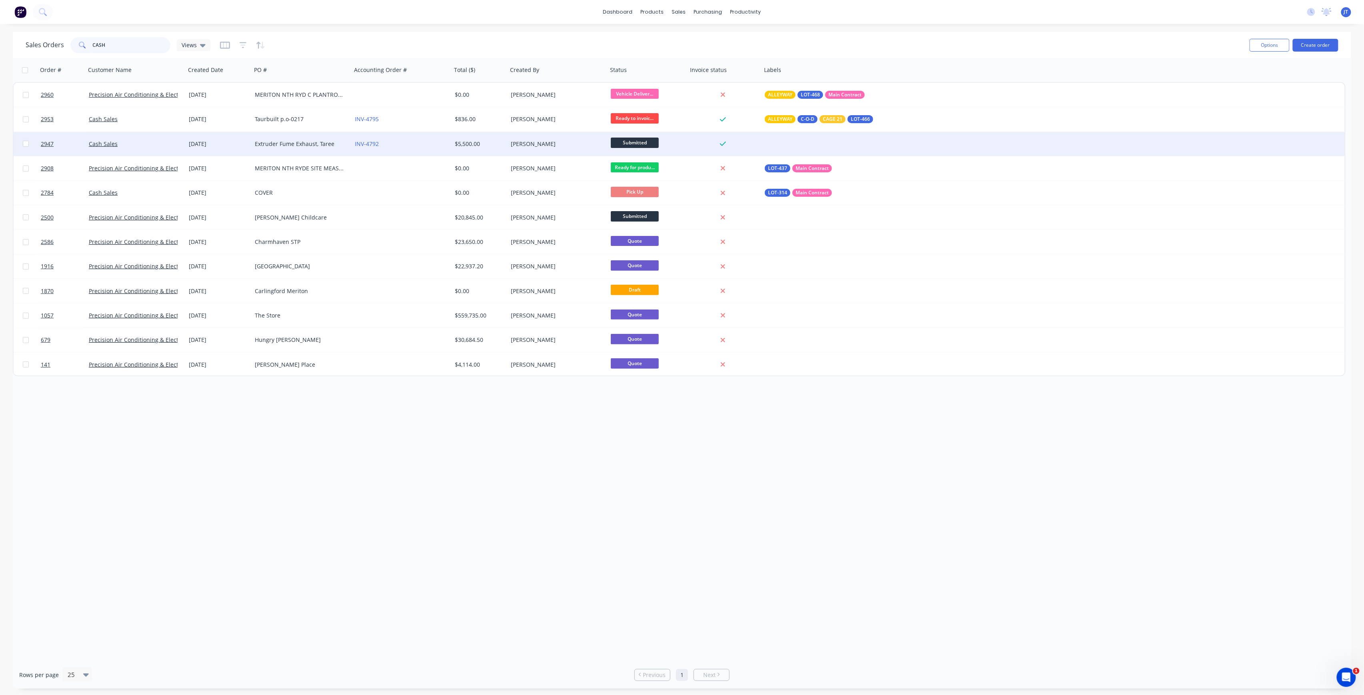
type input "CASH"
click at [322, 141] on div "Extruder Fume Exhaust, Taree" at bounding box center [299, 144] width 89 height 8
